Goal: Find specific page/section: Find specific page/section

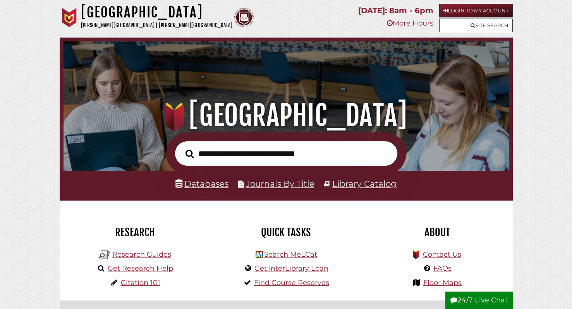
scroll to position [147, 442]
click at [212, 187] on link "Databases" at bounding box center [201, 184] width 53 height 10
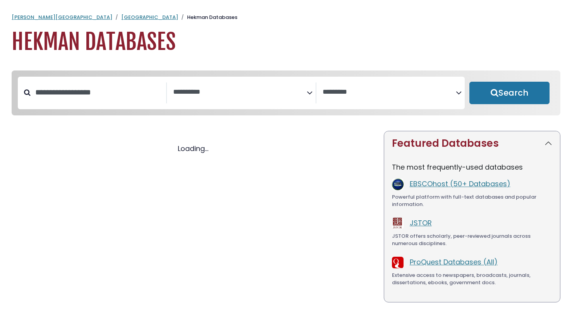
select select "Database Subject Filter"
select select "Database Vendors Filter"
select select "Database Subject Filter"
select select "Database Vendors Filter"
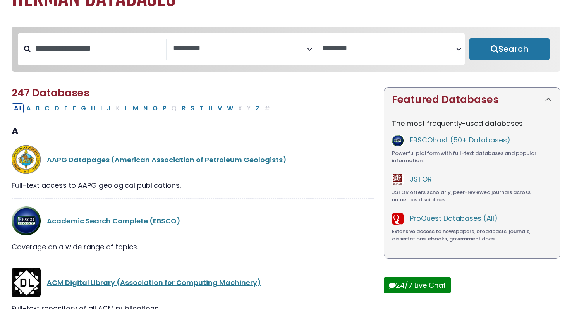
scroll to position [46, 0]
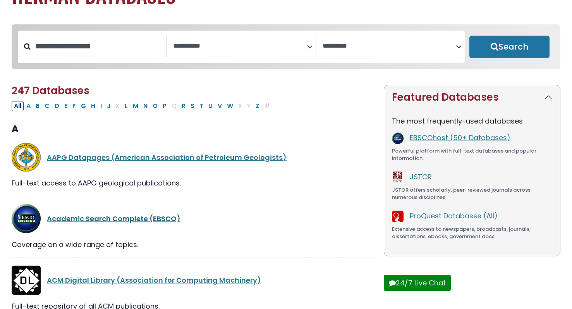
click at [129, 218] on link "Academic Search Complete (EBSCO)" at bounding box center [114, 219] width 134 height 10
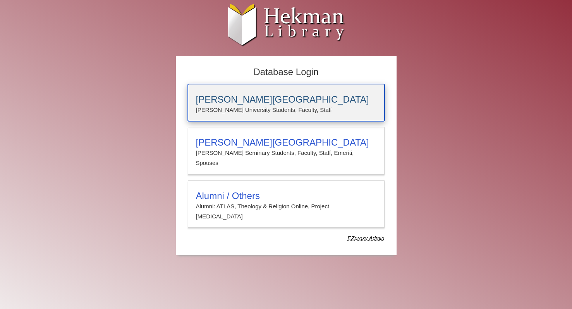
click at [234, 100] on h3 "Calvin University" at bounding box center [286, 99] width 181 height 11
